Goal: Task Accomplishment & Management: Manage account settings

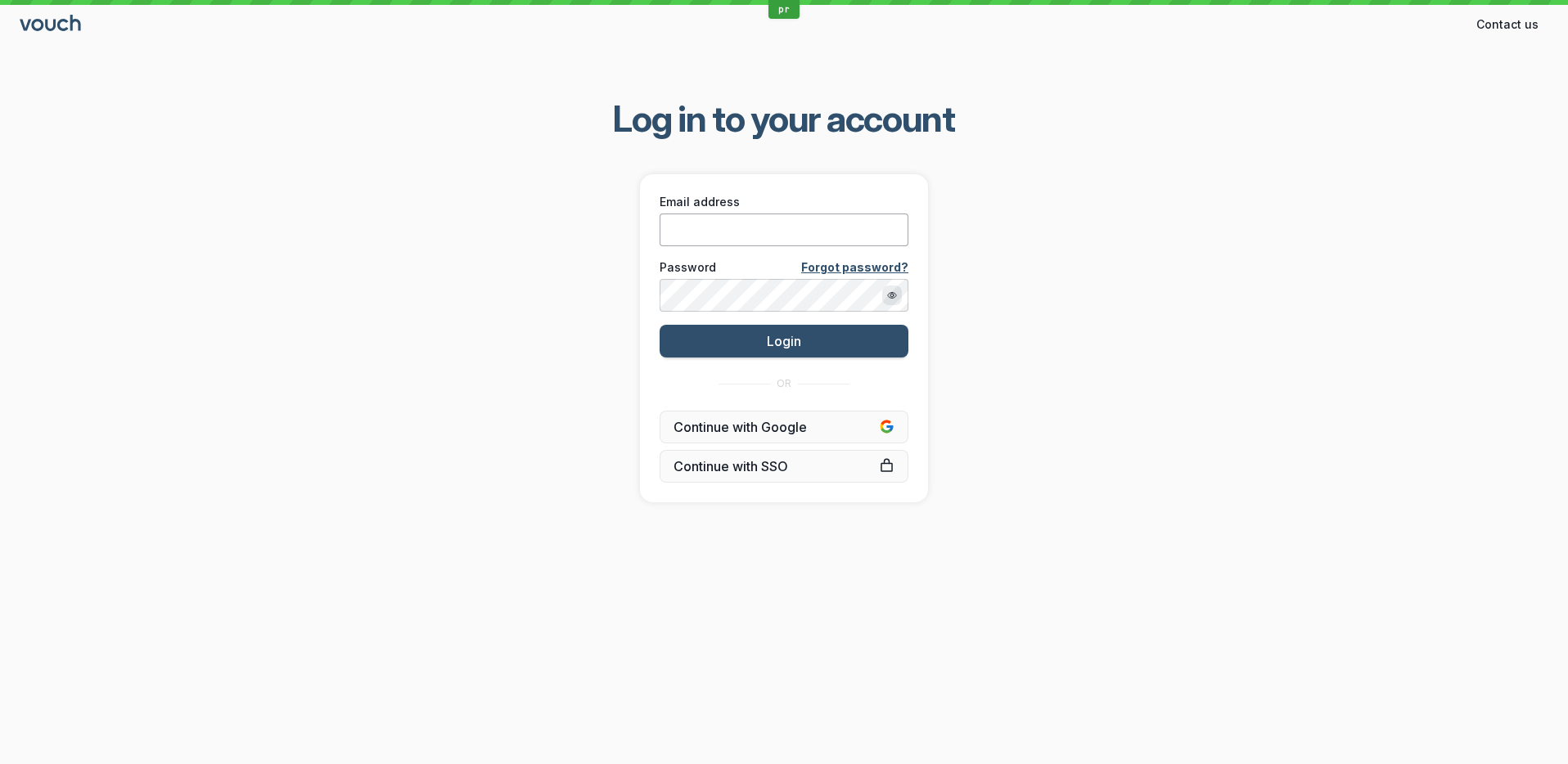
click at [759, 223] on input "Email address" at bounding box center [784, 230] width 249 height 33
type input "[PERSON_NAME][EMAIL_ADDRESS][DOMAIN_NAME]"
click at [660, 325] on button "Login" at bounding box center [784, 342] width 249 height 33
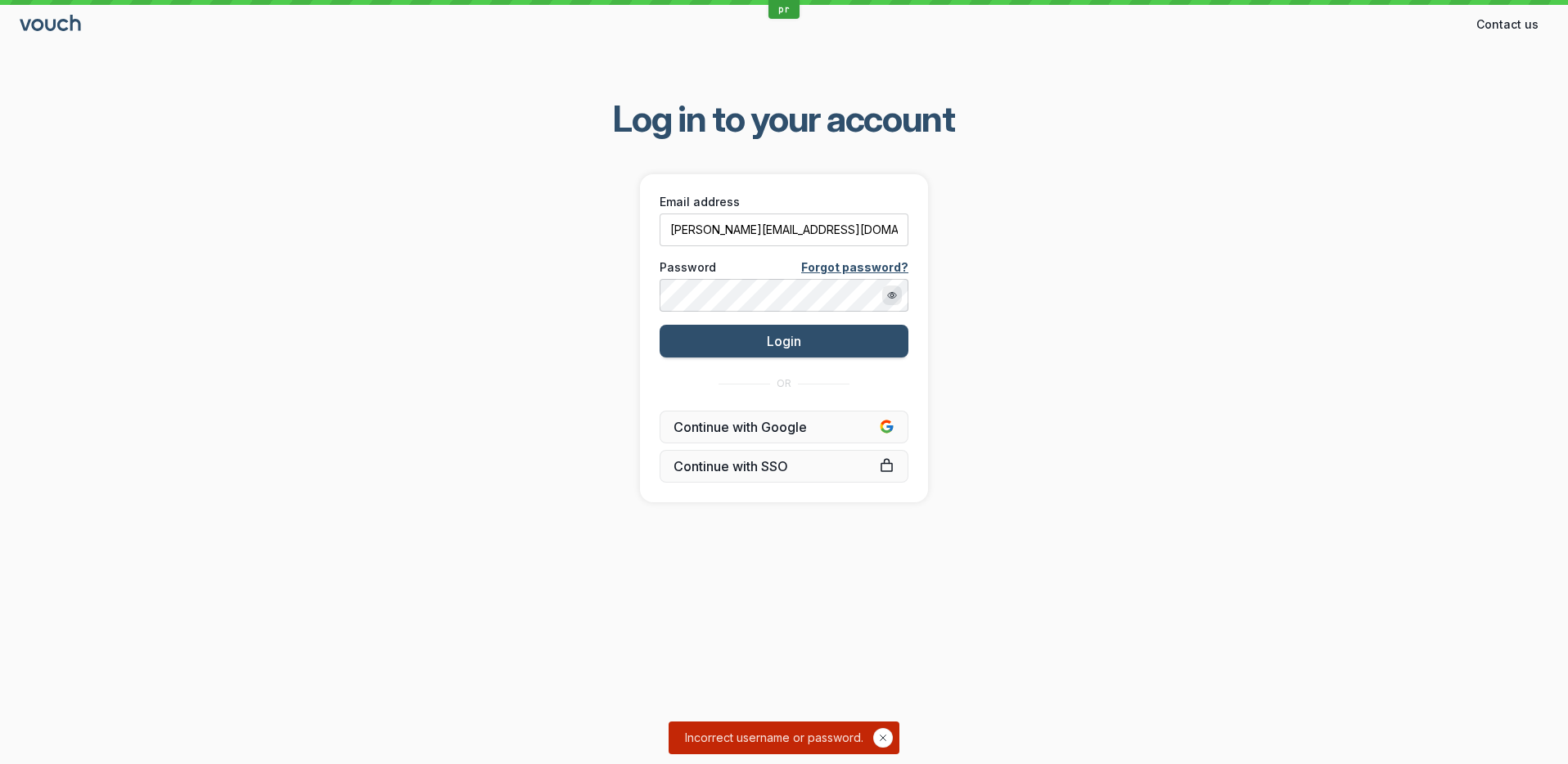
click at [802, 247] on div "Email address [PERSON_NAME][EMAIL_ADDRESS][DOMAIN_NAME]" at bounding box center [784, 219] width 260 height 63
click at [805, 229] on input "[PERSON_NAME][EMAIL_ADDRESS][DOMAIN_NAME]" at bounding box center [784, 230] width 249 height 33
type input "[PERSON_NAME][EMAIL_ADDRESS][DOMAIN_NAME]"
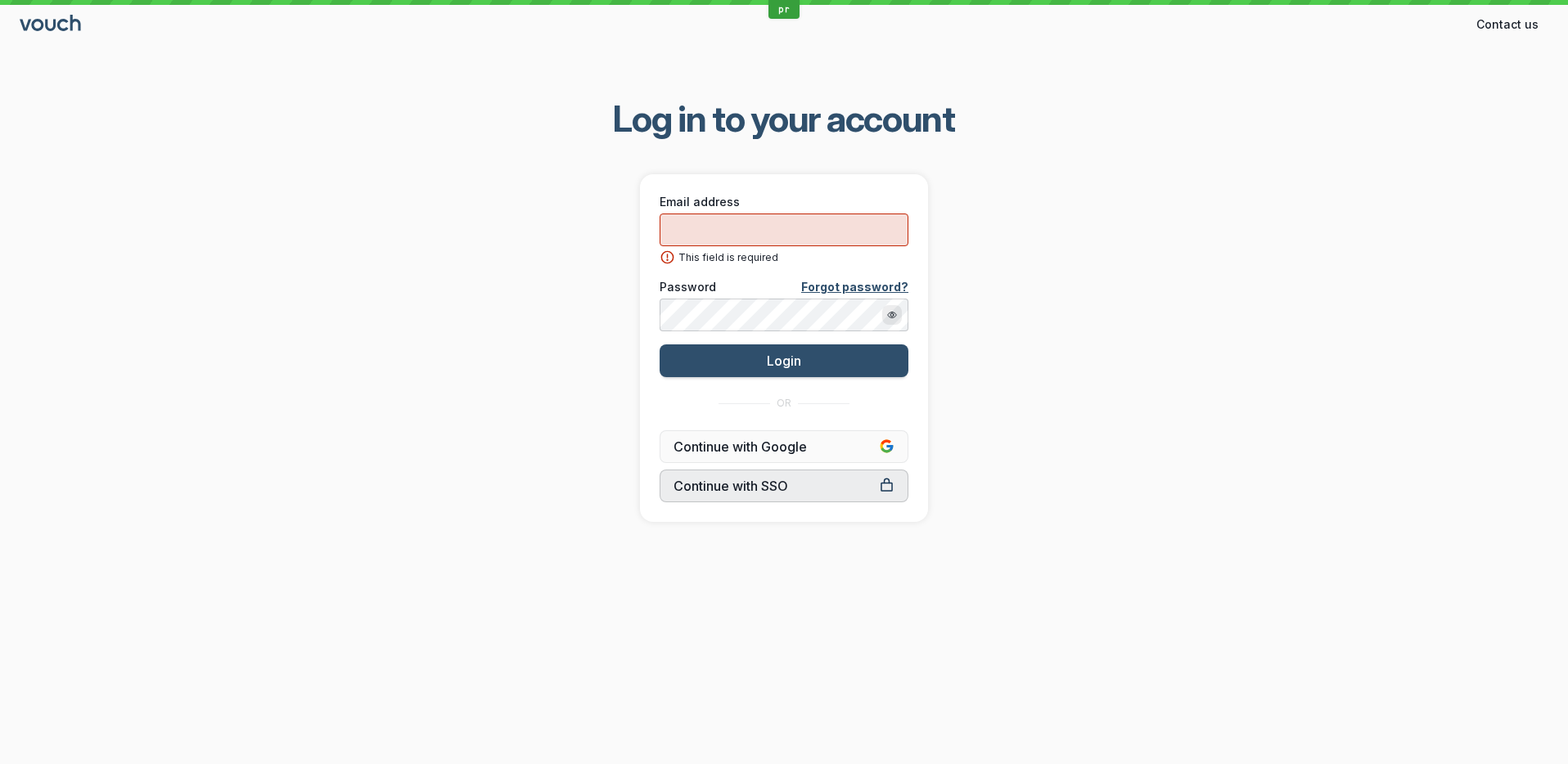
click at [811, 487] on span "Continue with SSO" at bounding box center [784, 486] width 221 height 17
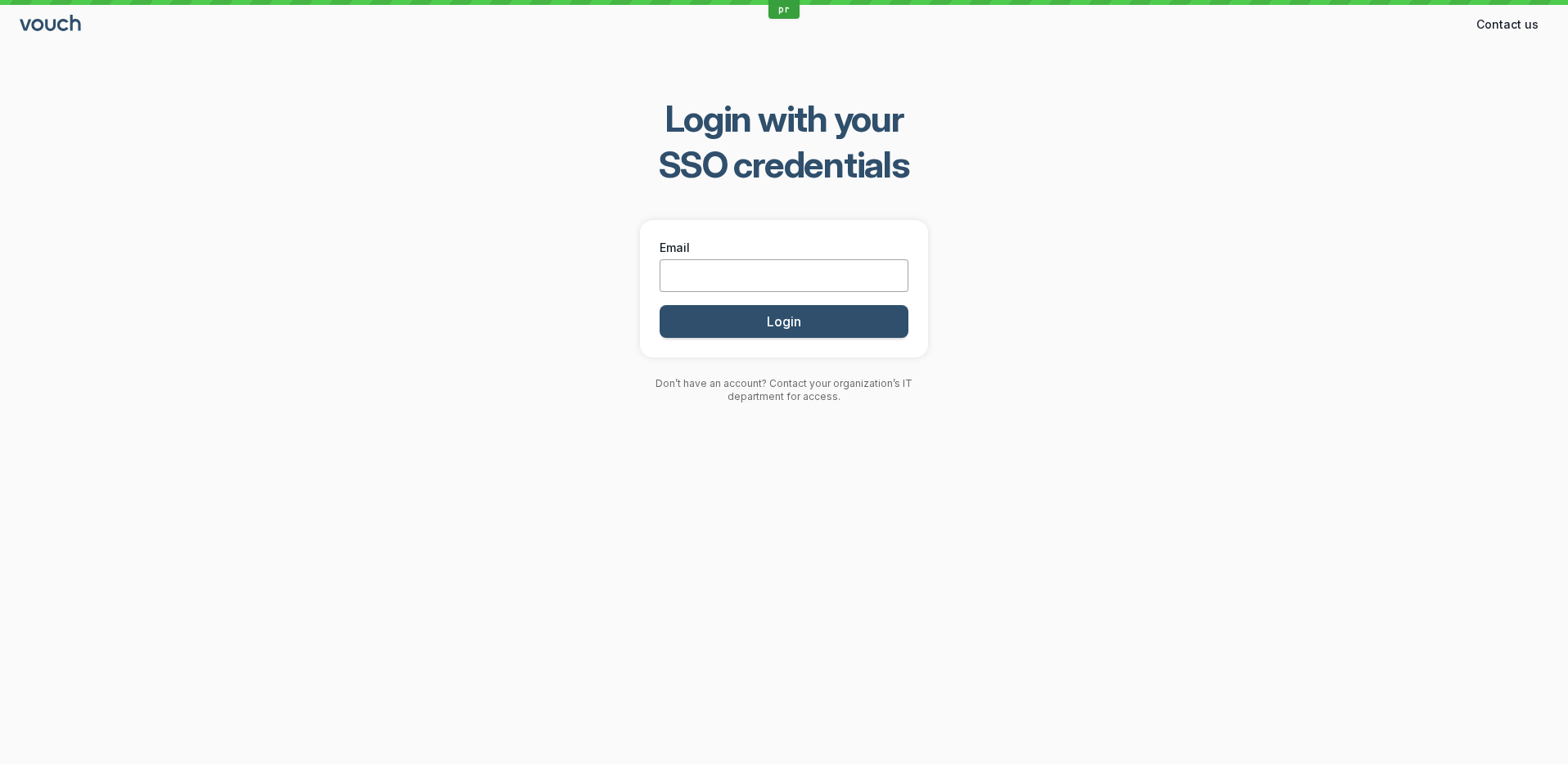
click at [817, 272] on input "Email" at bounding box center [784, 276] width 249 height 33
paste input "[PERSON_NAME][EMAIL_ADDRESS][DOMAIN_NAME]"
type input "[PERSON_NAME][EMAIL_ADDRESS][DOMAIN_NAME]"
click at [1035, 243] on div "Login with your SSO credentials Email [PERSON_NAME][EMAIL_ADDRESS][DOMAIN_NAME]…" at bounding box center [784, 249] width 1568 height 360
click at [820, 328] on button "Login" at bounding box center [784, 322] width 249 height 33
